Goal: Task Accomplishment & Management: Manage account settings

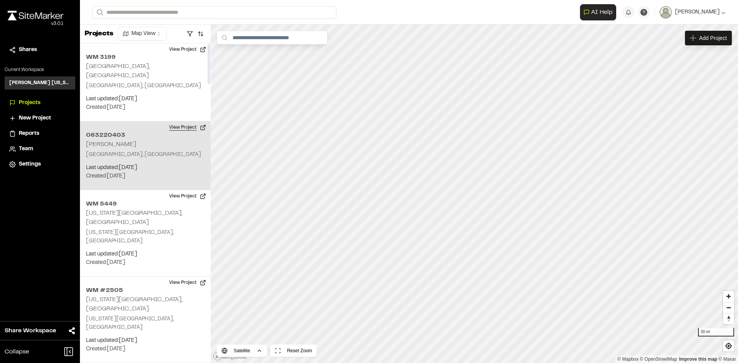
click at [178, 121] on button "View Project" at bounding box center [187, 127] width 46 height 12
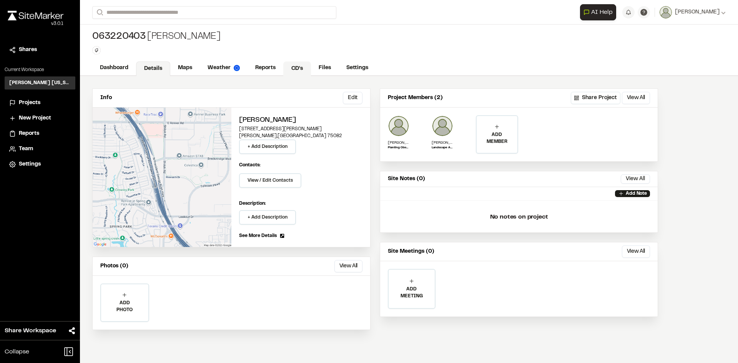
click at [301, 68] on link "CD's" at bounding box center [297, 68] width 28 height 15
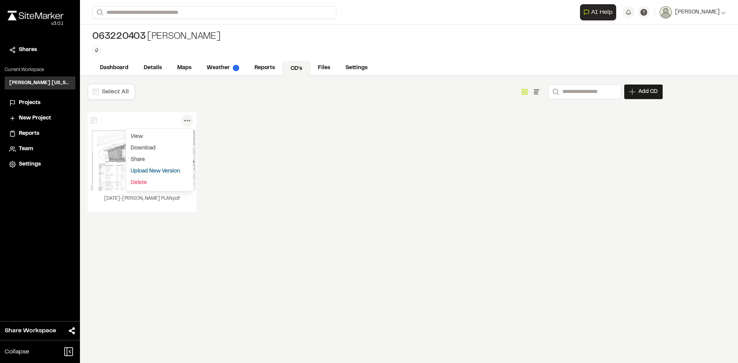
click at [176, 170] on link "Upload New Version" at bounding box center [159, 172] width 67 height 12
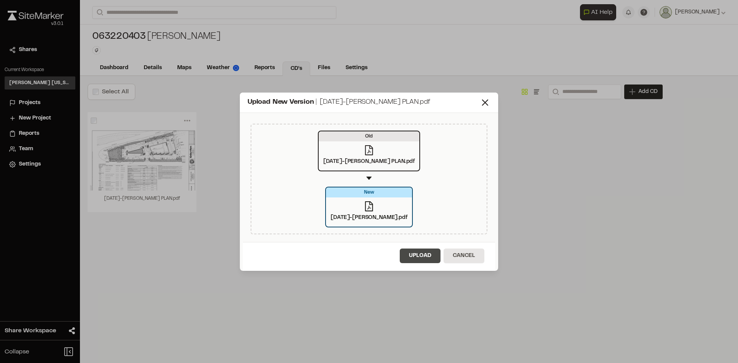
click at [422, 259] on button "Upload" at bounding box center [420, 256] width 41 height 15
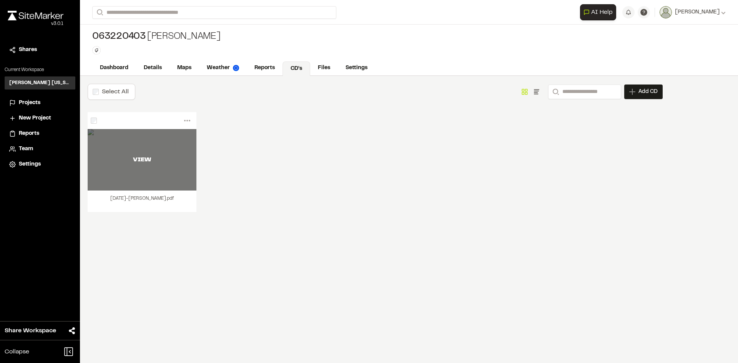
click at [148, 164] on div "VIEW" at bounding box center [142, 159] width 109 height 9
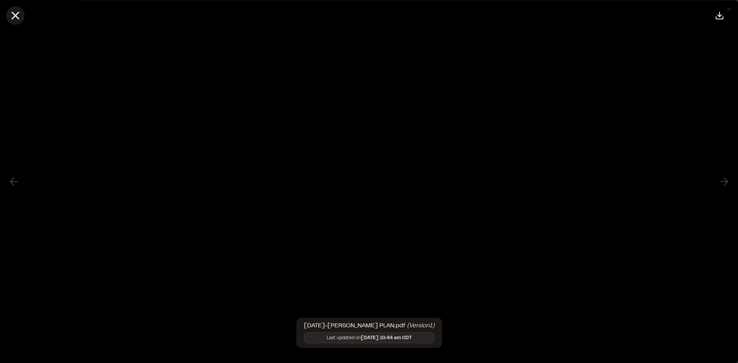
click at [10, 12] on icon at bounding box center [15, 15] width 13 height 13
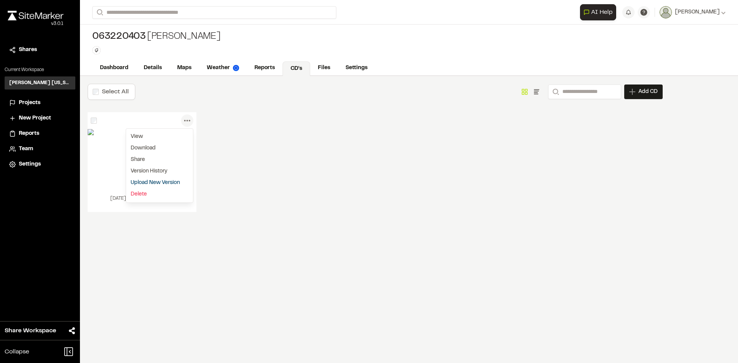
click at [186, 120] on icon at bounding box center [187, 120] width 12 height 12
click at [166, 192] on link "Delete" at bounding box center [159, 195] width 67 height 12
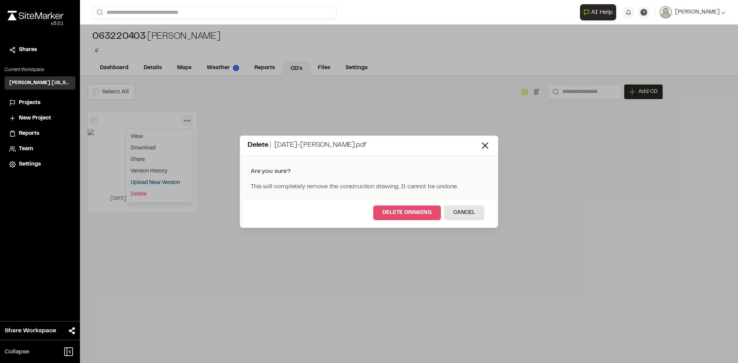
click at [417, 209] on button "Delete Drawing" at bounding box center [407, 213] width 68 height 15
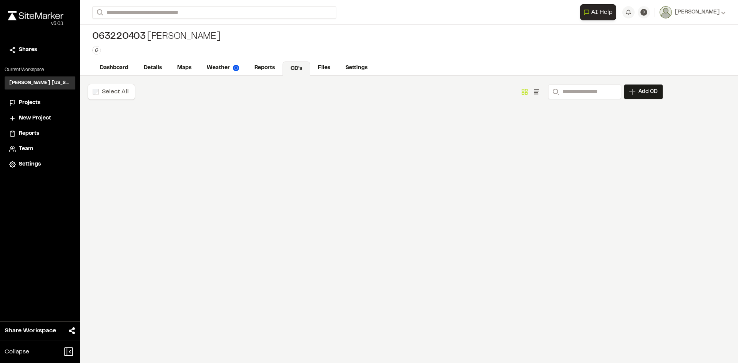
click at [97, 121] on div at bounding box center [375, 119] width 575 height 15
click at [625, 91] on div "Add CD" at bounding box center [643, 92] width 38 height 15
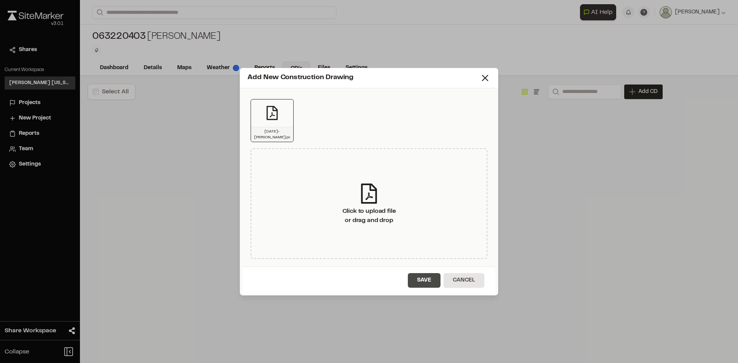
click at [415, 277] on button "Save" at bounding box center [424, 280] width 33 height 15
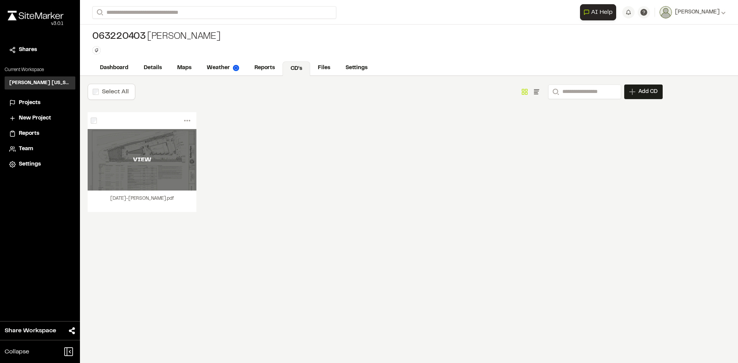
click at [162, 140] on div "VIEW" at bounding box center [142, 159] width 109 height 61
